Goal: Information Seeking & Learning: Learn about a topic

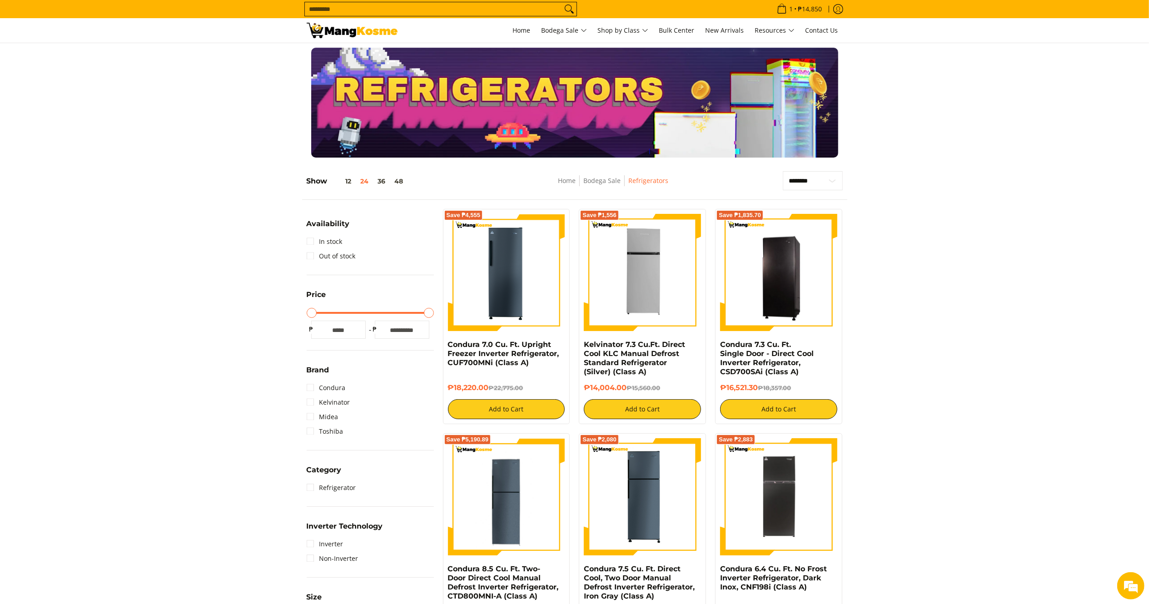
click at [370, 26] on img at bounding box center [352, 30] width 91 height 15
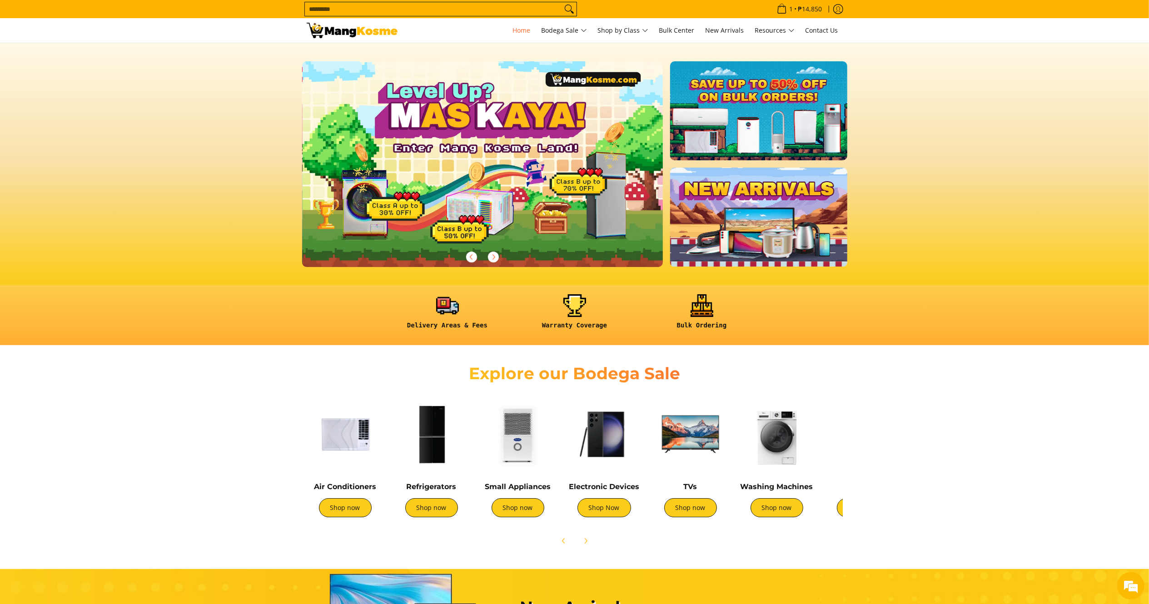
scroll to position [0, 361]
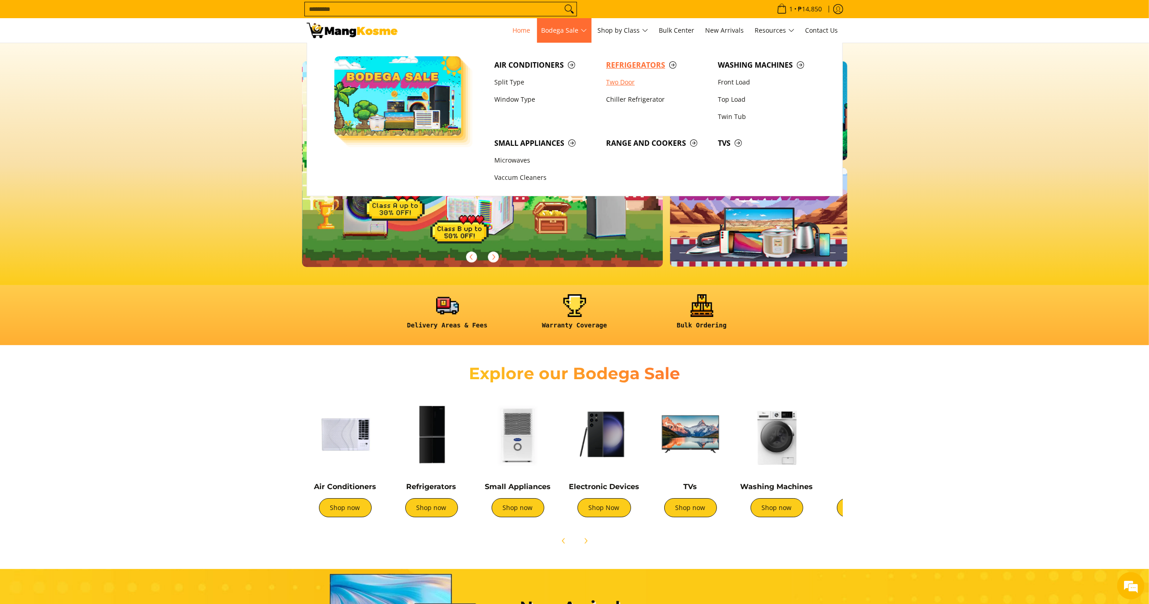
drag, startPoint x: 634, startPoint y: 68, endPoint x: 617, endPoint y: 79, distance: 20.4
click at [634, 69] on span "Refrigerators" at bounding box center [657, 65] width 103 height 11
